Goal: Information Seeking & Learning: Learn about a topic

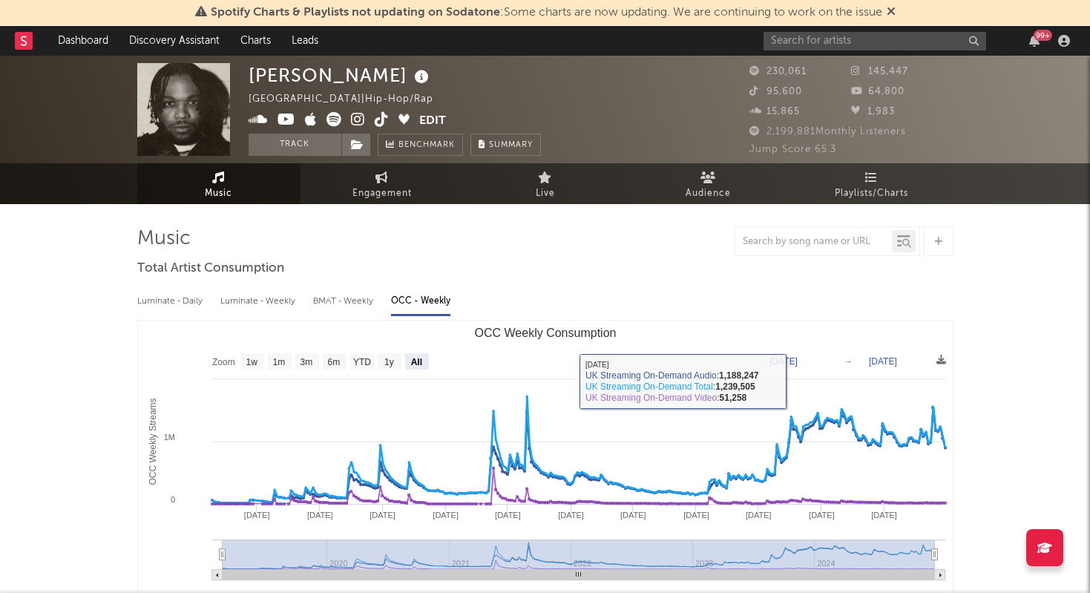
select select "All"
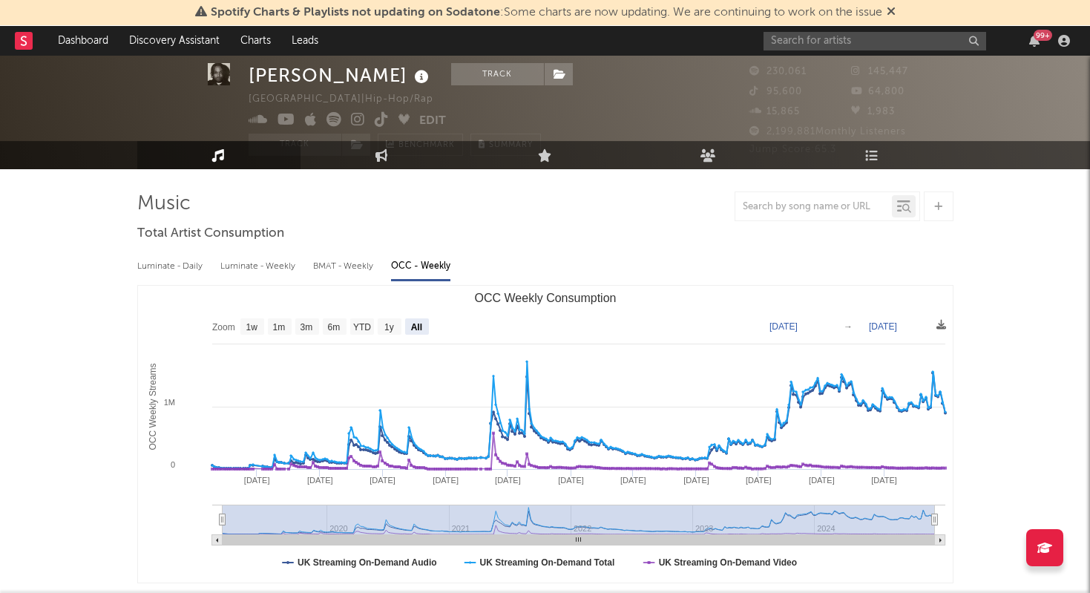
scroll to position [39, 0]
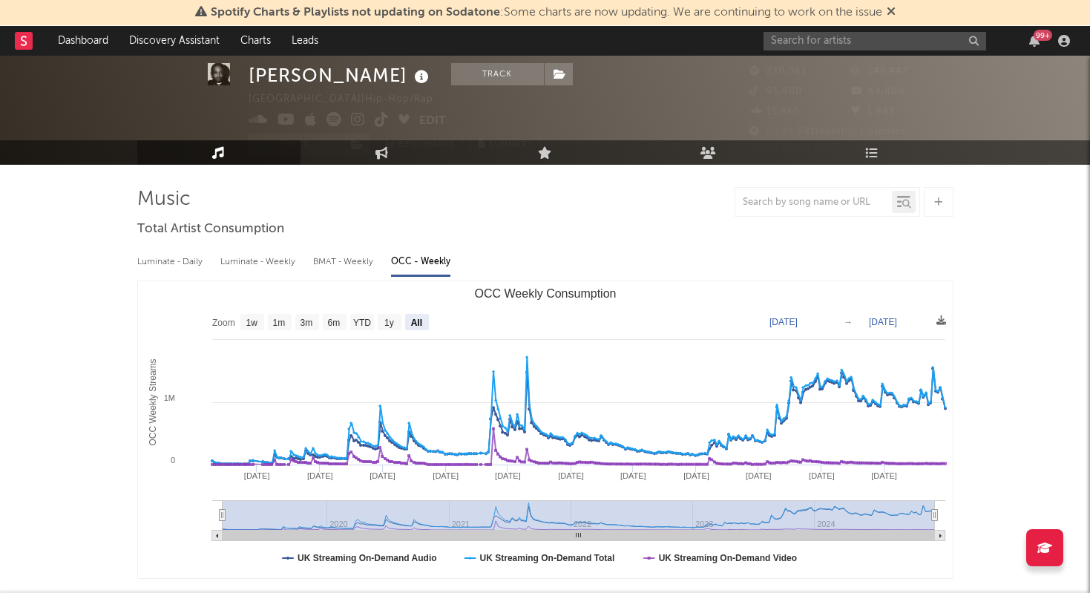
click at [287, 260] on div "Luminate - Weekly" at bounding box center [259, 261] width 78 height 25
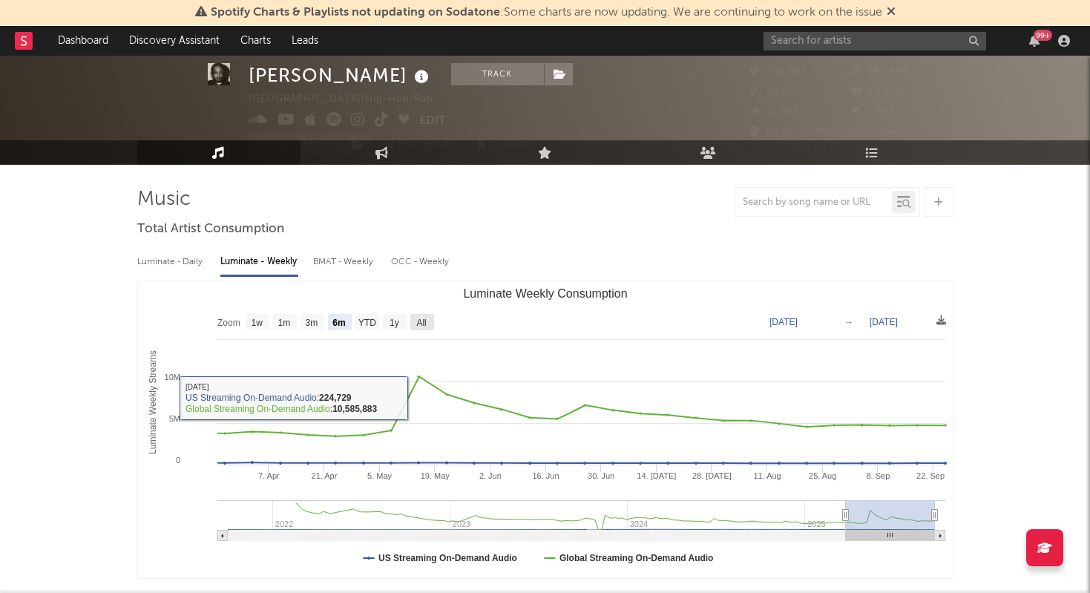
click at [424, 321] on text "All" at bounding box center [421, 323] width 10 height 10
select select "All"
type input "[DATE]"
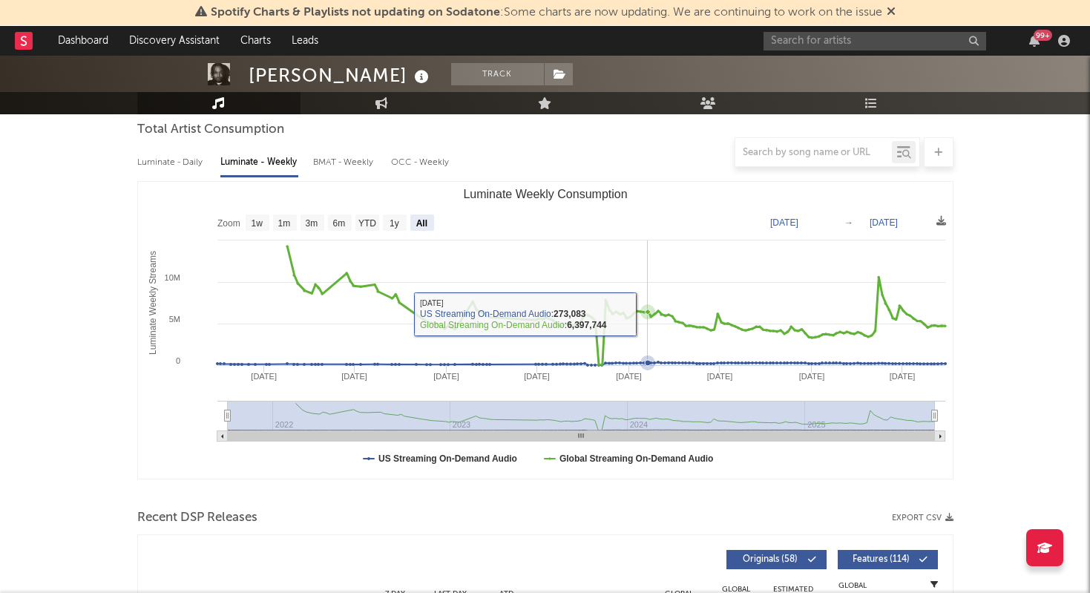
scroll to position [130, 0]
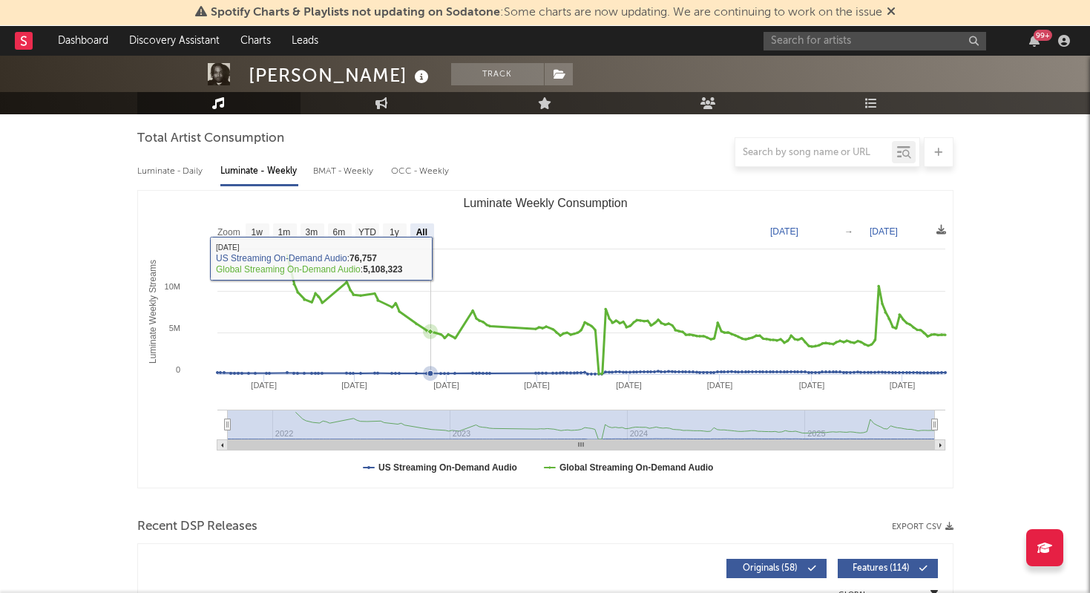
drag, startPoint x: 429, startPoint y: 255, endPoint x: 419, endPoint y: 255, distance: 9.6
click at [427, 255] on rect "Luminate Weekly Consumption" at bounding box center [545, 339] width 815 height 297
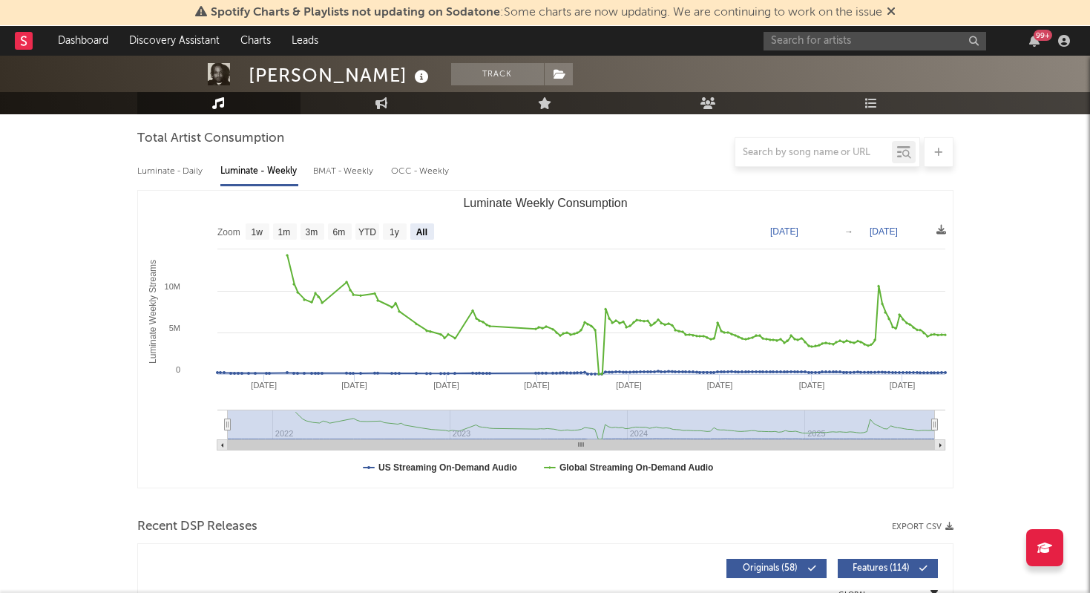
click at [410, 167] on div "OCC - Weekly" at bounding box center [420, 171] width 59 height 25
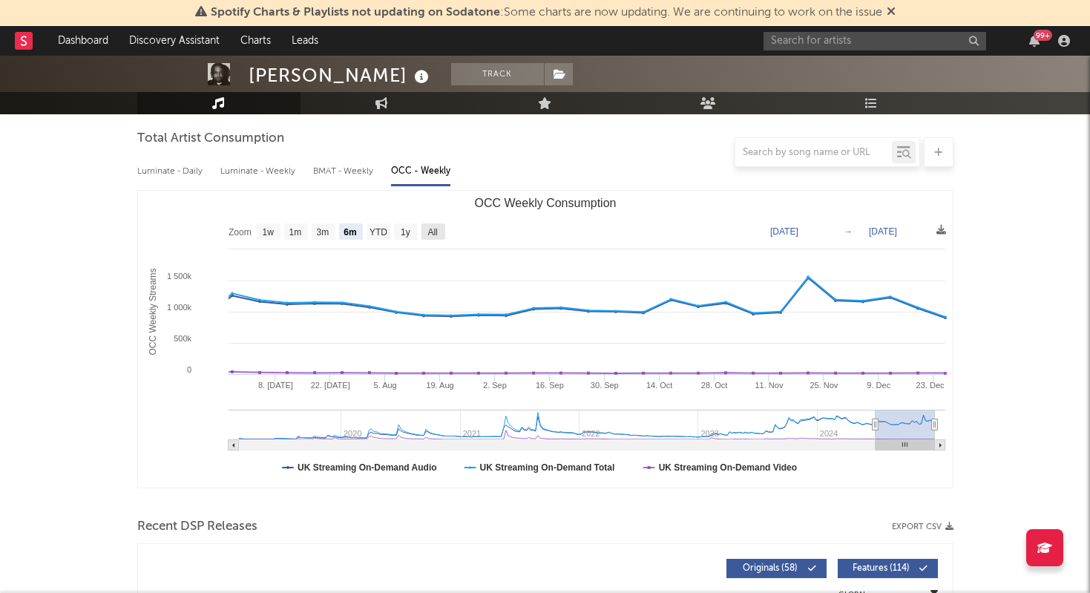
click at [433, 235] on text "All" at bounding box center [432, 232] width 10 height 10
select select "All"
type input "[DATE]"
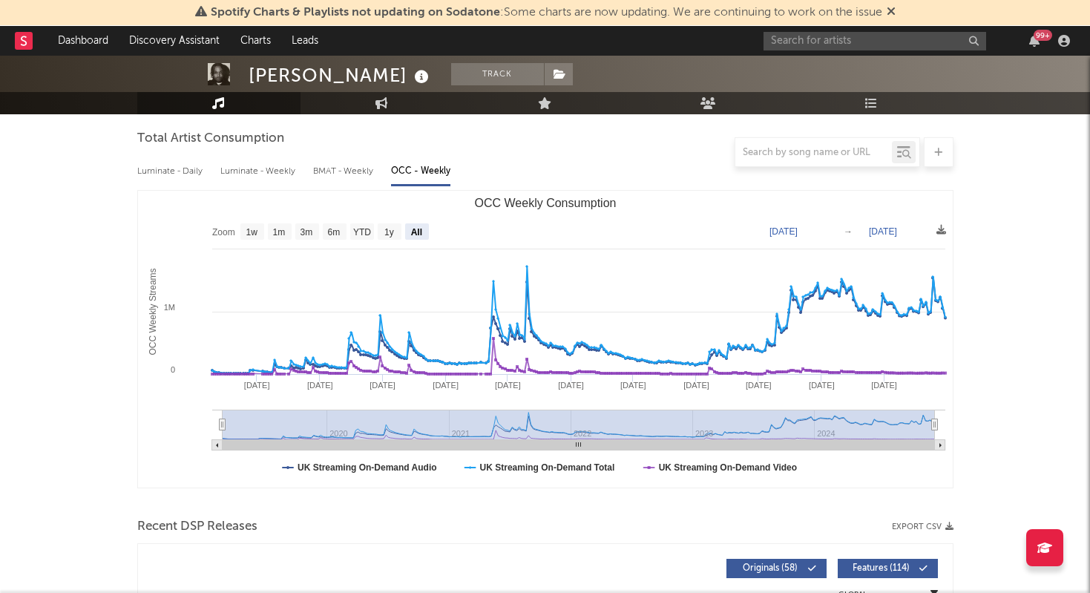
click at [267, 168] on div "Luminate - Weekly" at bounding box center [259, 171] width 78 height 25
select select "6m"
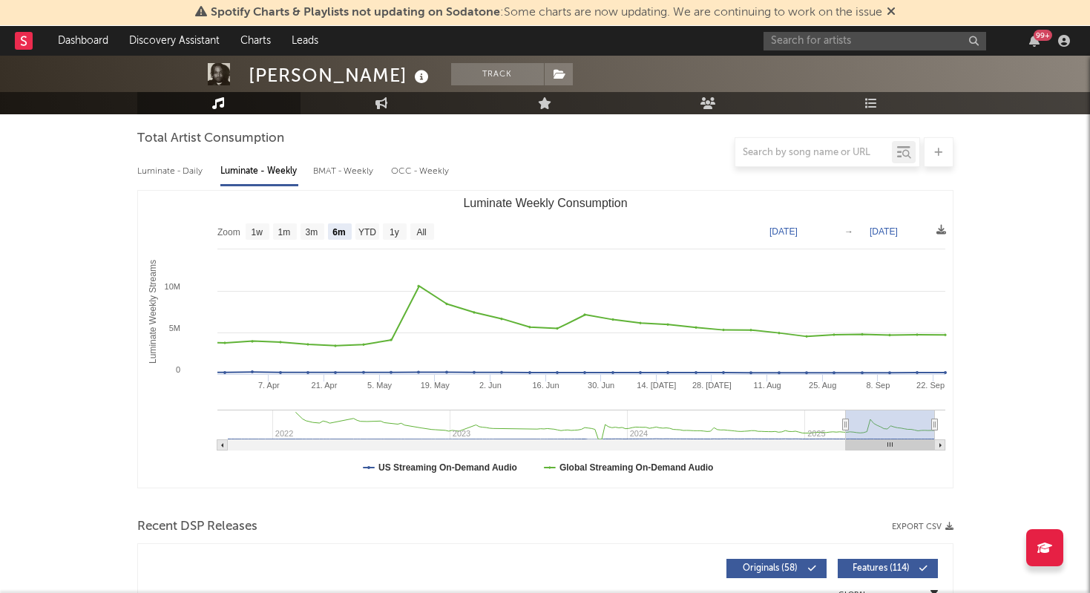
click at [435, 172] on div "OCC - Weekly" at bounding box center [420, 171] width 59 height 25
select select "6m"
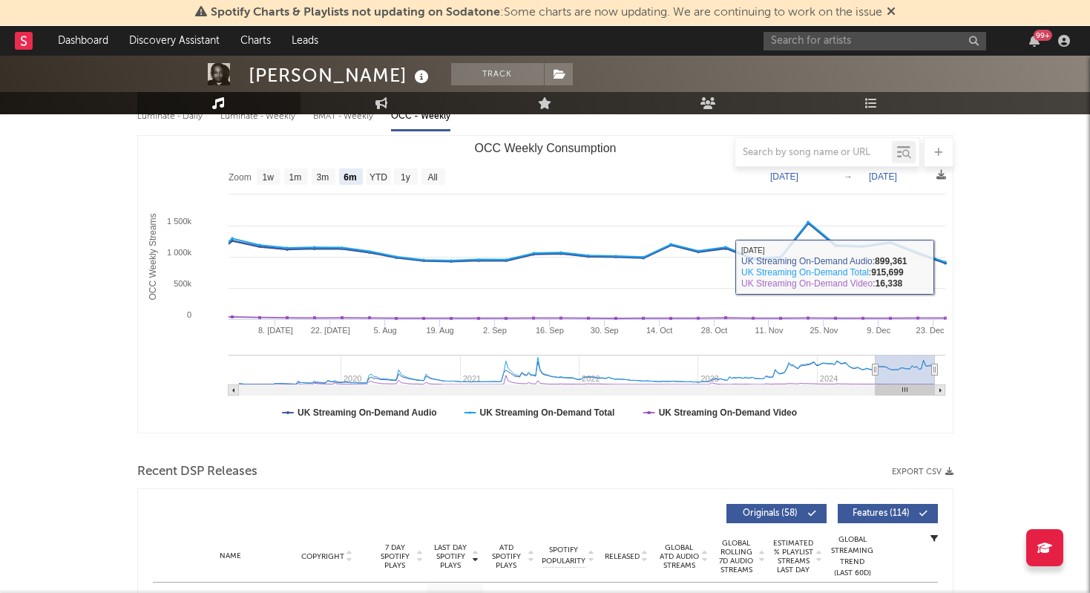
scroll to position [0, 0]
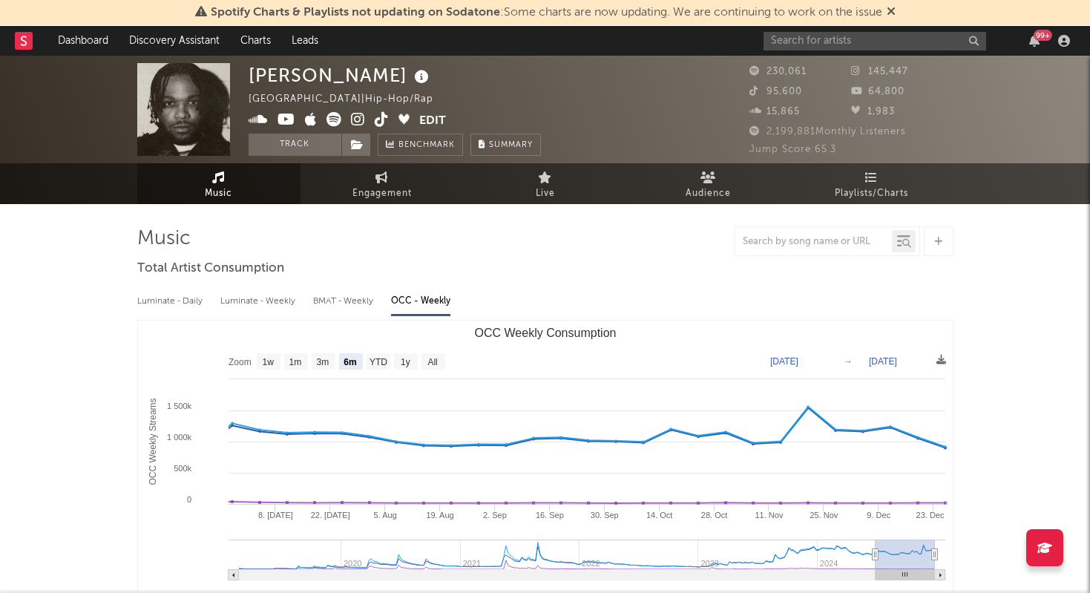
click at [283, 302] on div "Luminate - Weekly" at bounding box center [259, 301] width 78 height 25
select select "6m"
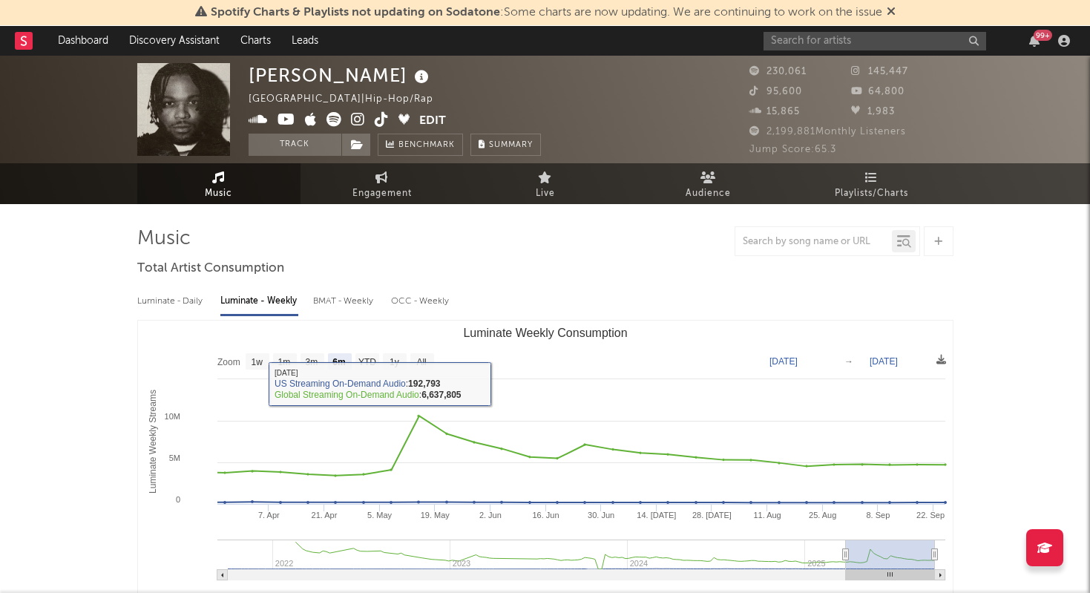
click at [411, 302] on div "OCC - Weekly" at bounding box center [420, 301] width 59 height 25
select select "6m"
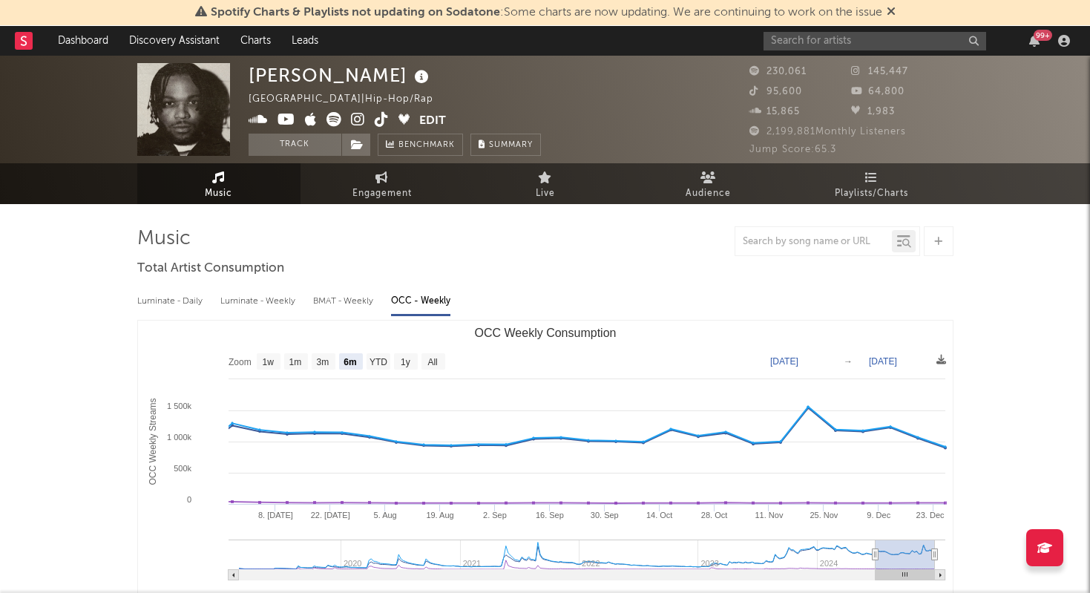
click at [266, 299] on div "Luminate - Weekly" at bounding box center [259, 301] width 78 height 25
select select "6m"
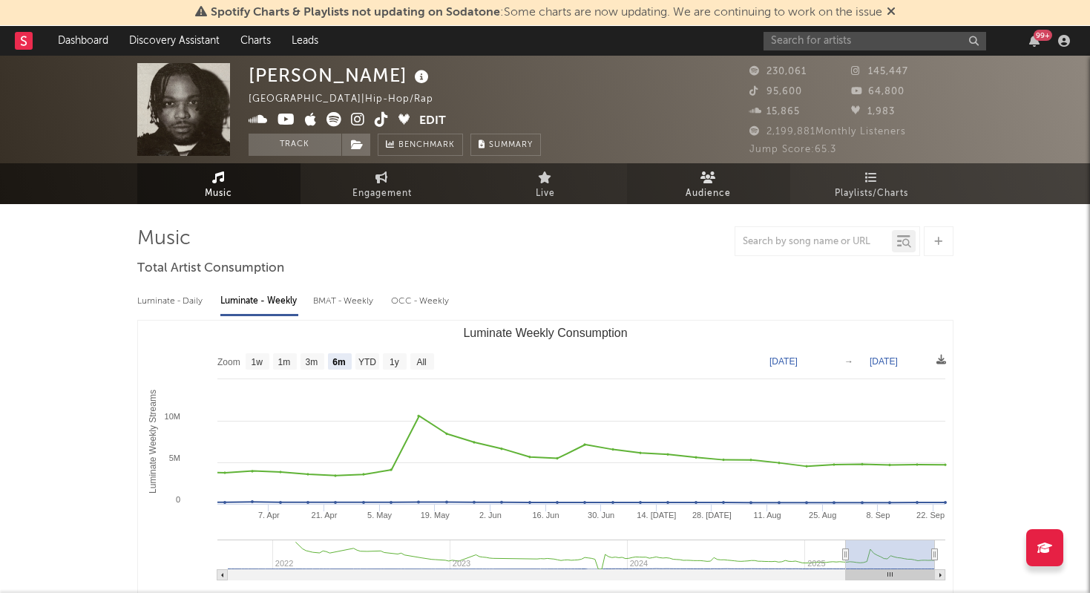
click at [713, 186] on span "Audience" at bounding box center [708, 194] width 45 height 18
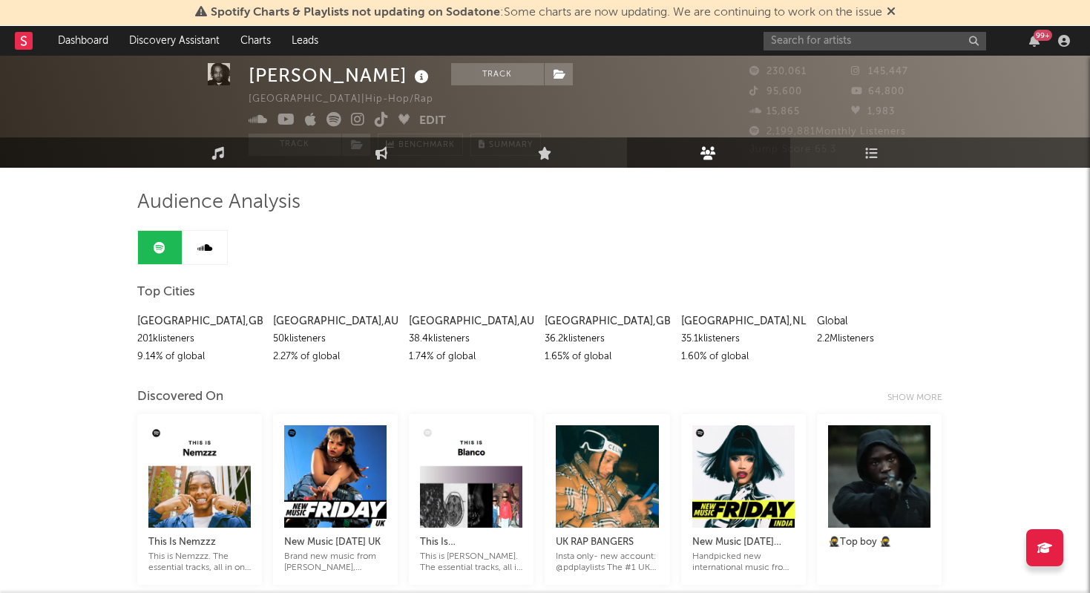
scroll to position [37, 0]
